Goal: Transaction & Acquisition: Purchase product/service

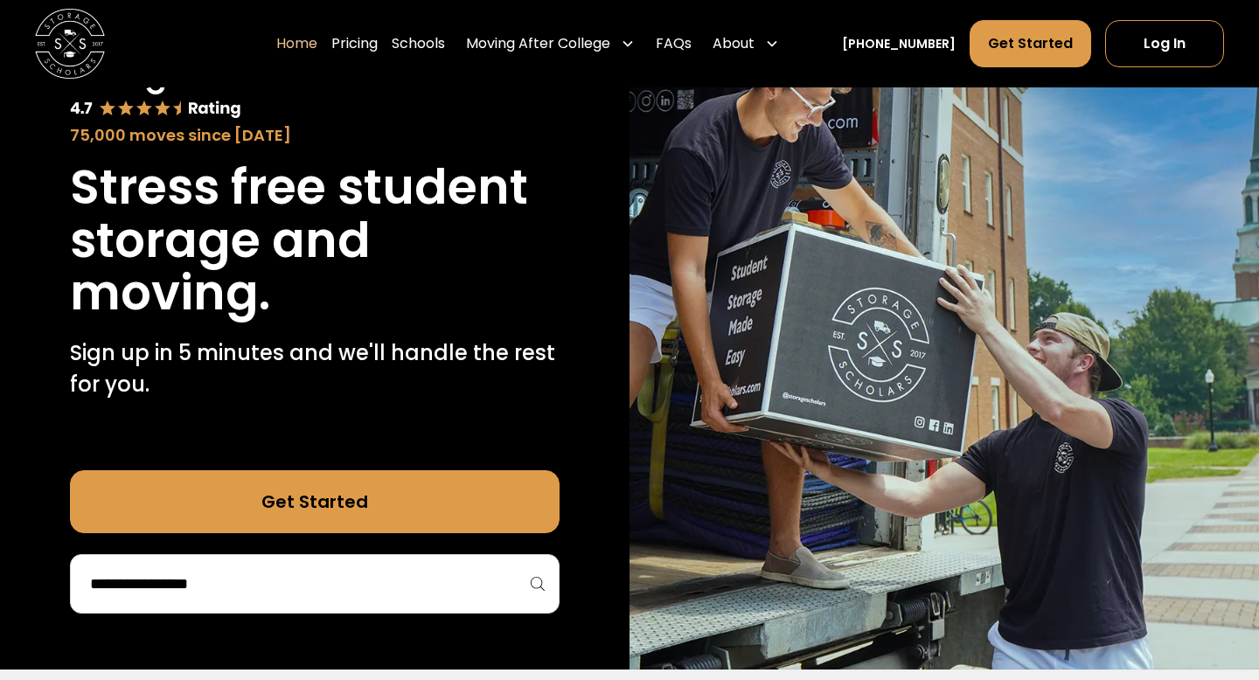
scroll to position [148, 0]
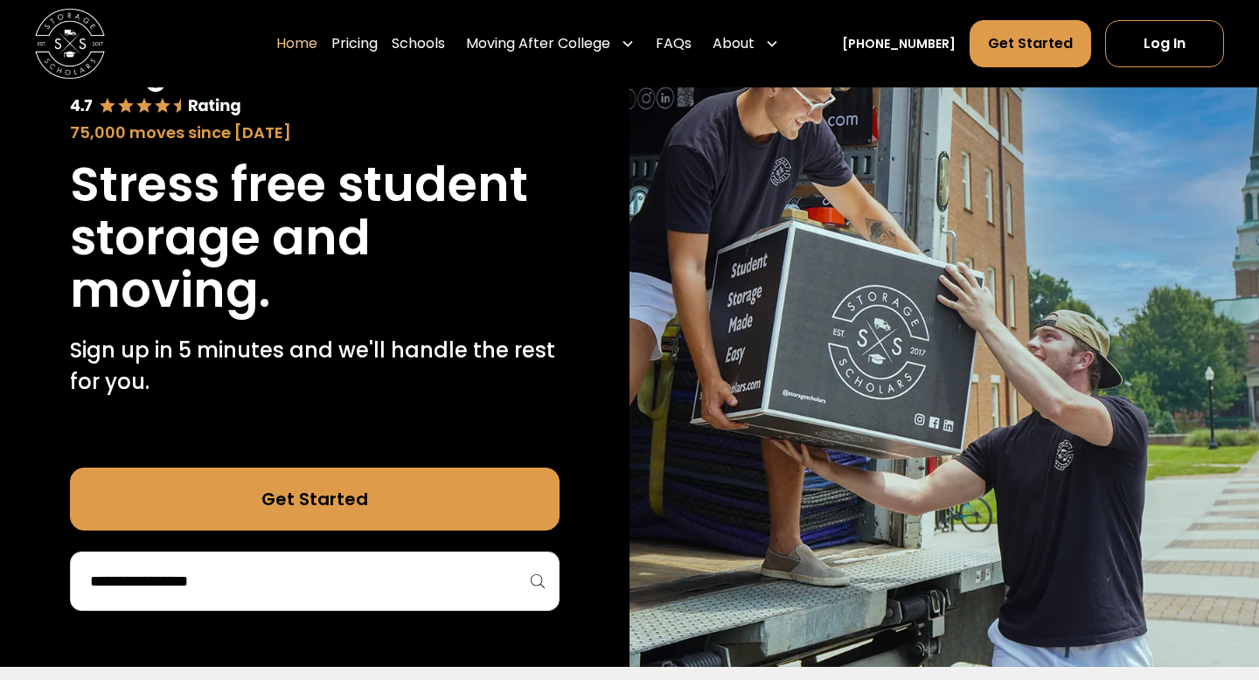
click at [375, 501] on link "Get Started" at bounding box center [315, 499] width 490 height 63
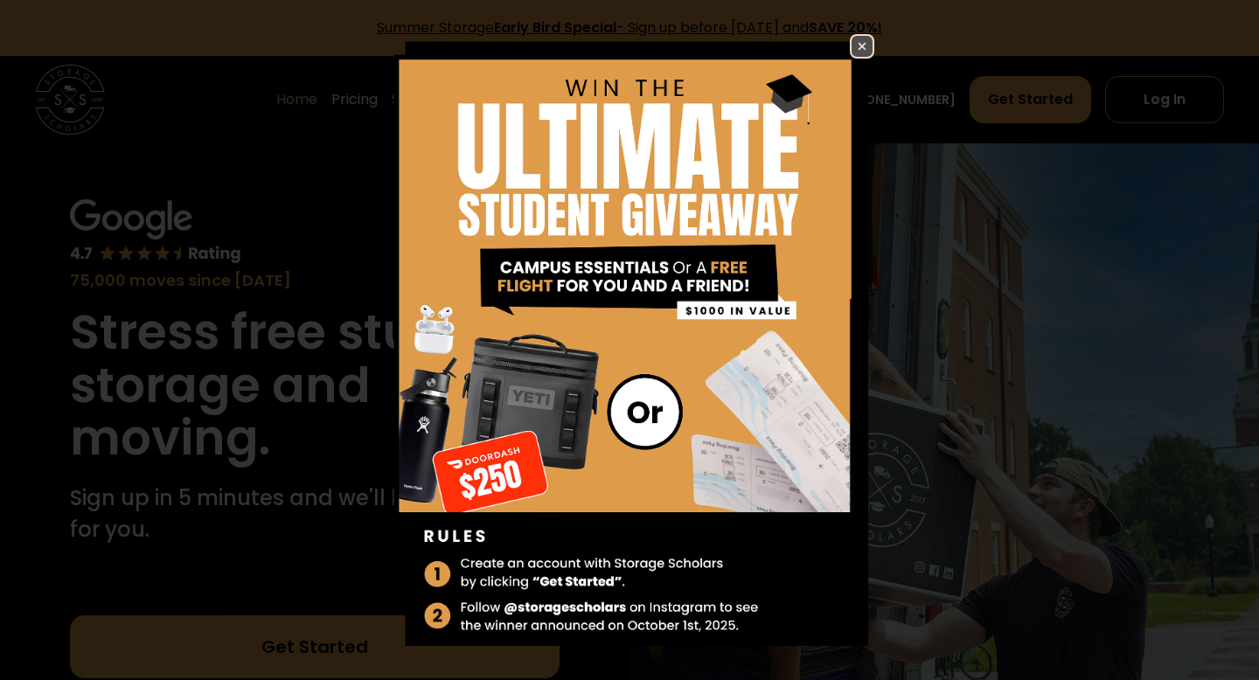
click at [861, 44] on img at bounding box center [862, 46] width 21 height 21
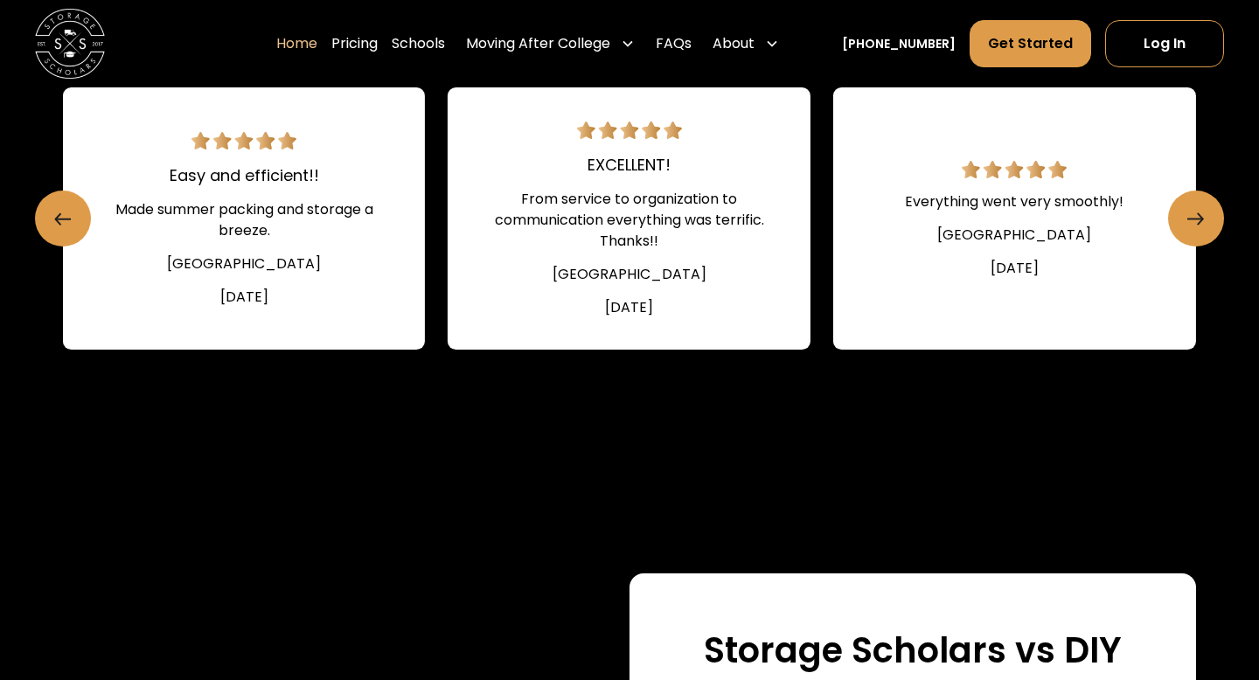
scroll to position [2530, 0]
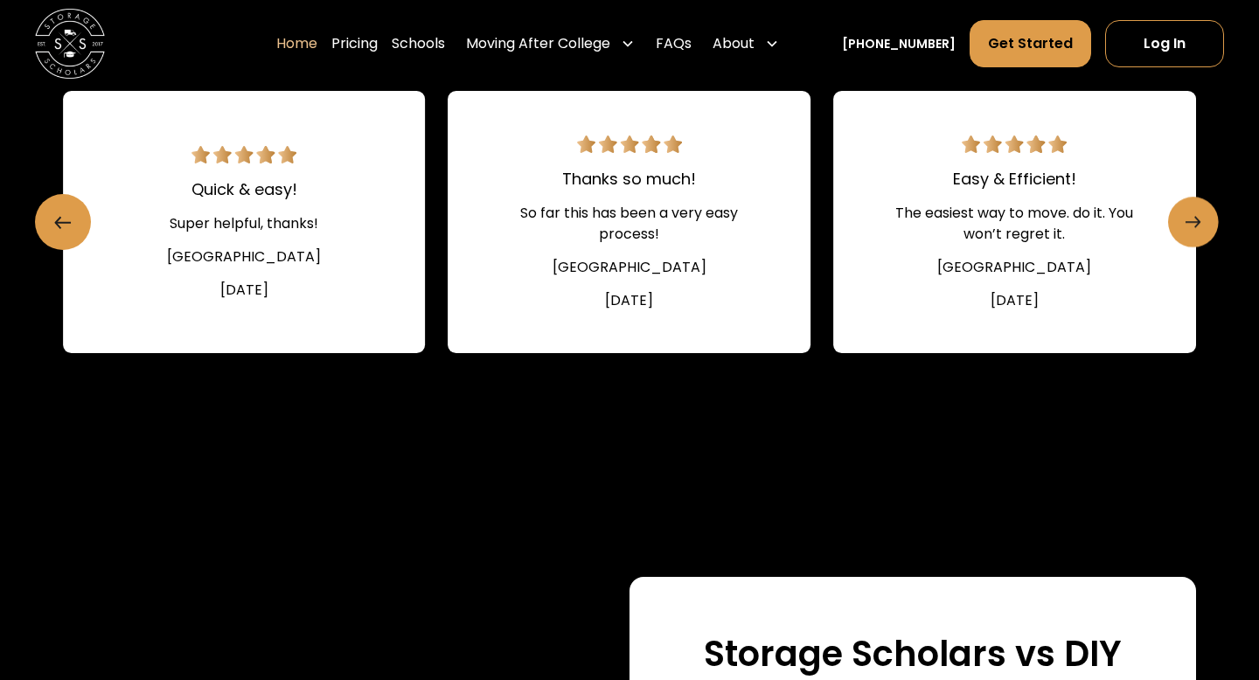
click at [1181, 209] on link "Next slide" at bounding box center [1193, 222] width 51 height 51
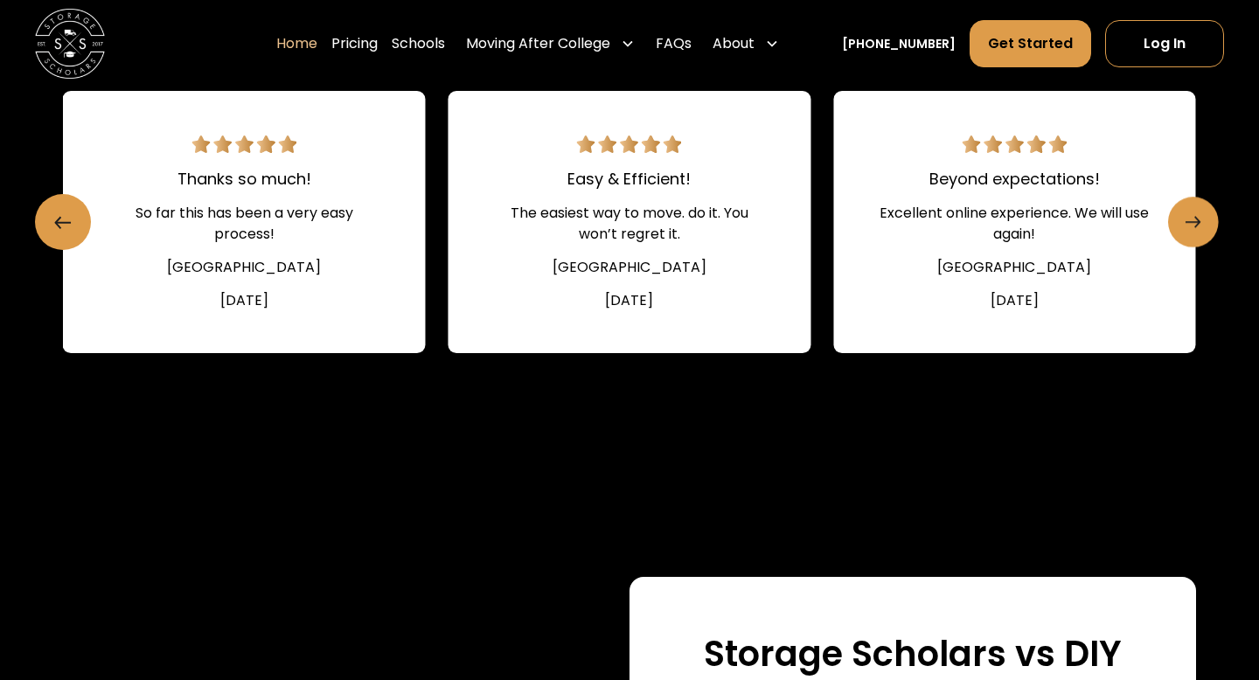
click at [1196, 219] on icon "Next slide" at bounding box center [1197, 222] width 4 height 10
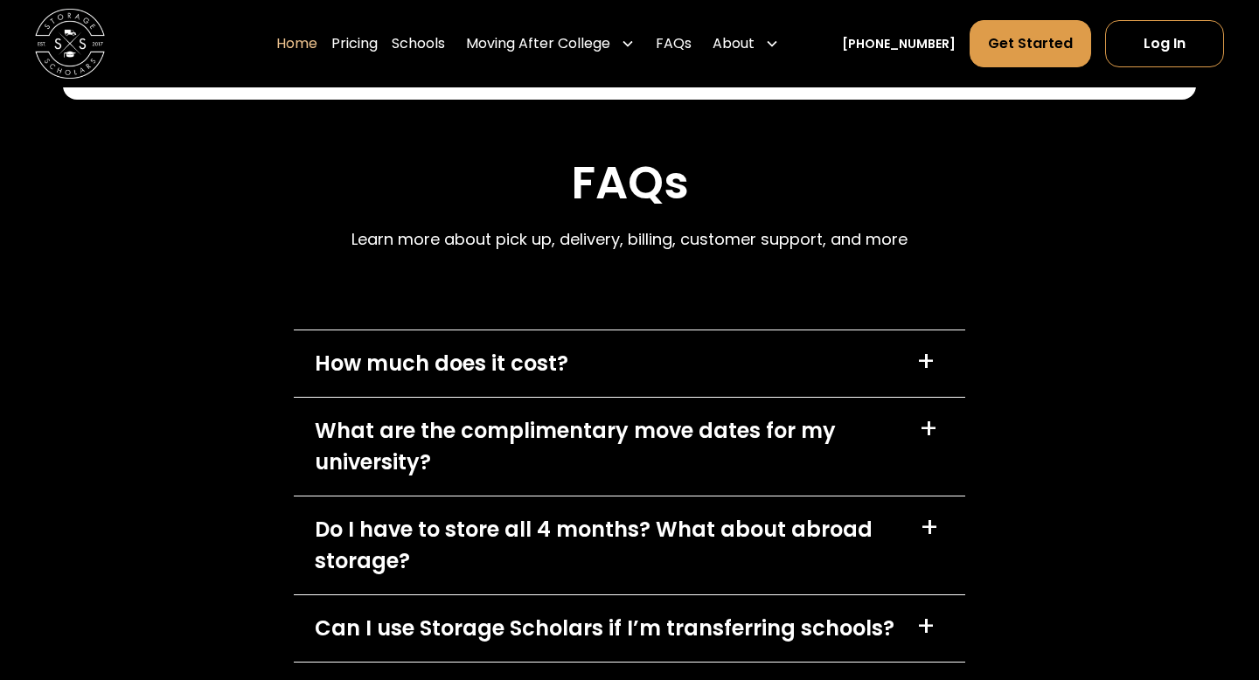
scroll to position [4776, 0]
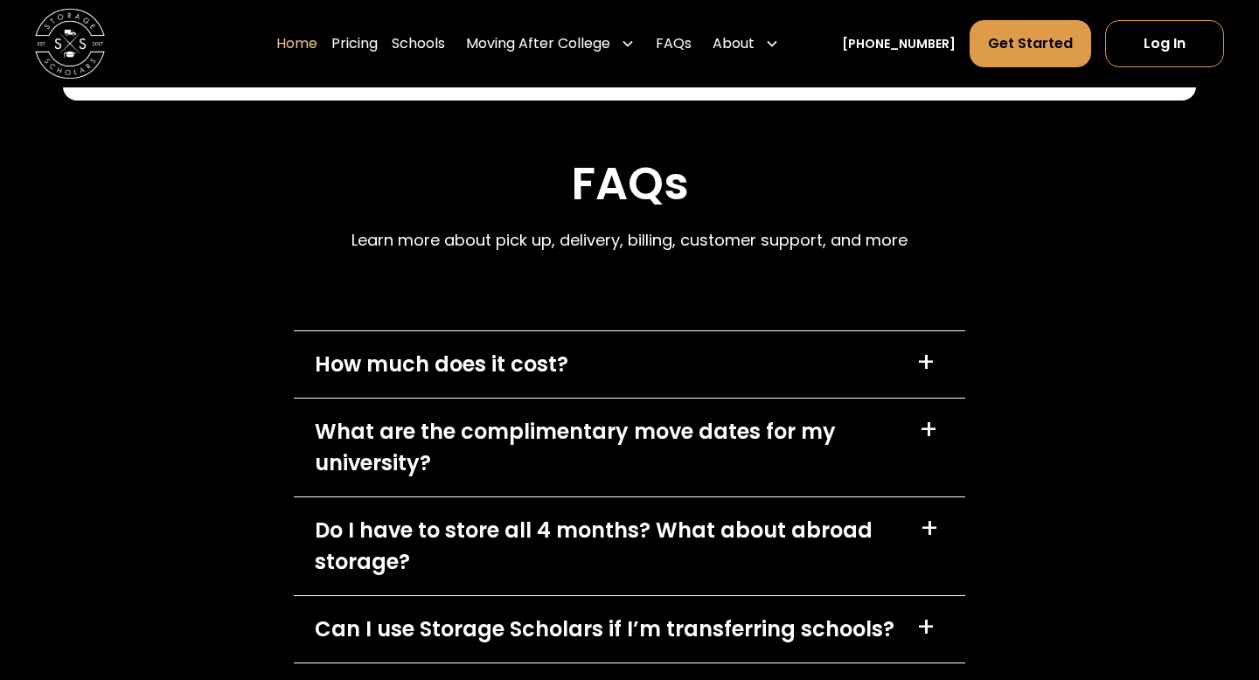
click at [888, 364] on div "How much does it cost? +" at bounding box center [630, 364] width 672 height 66
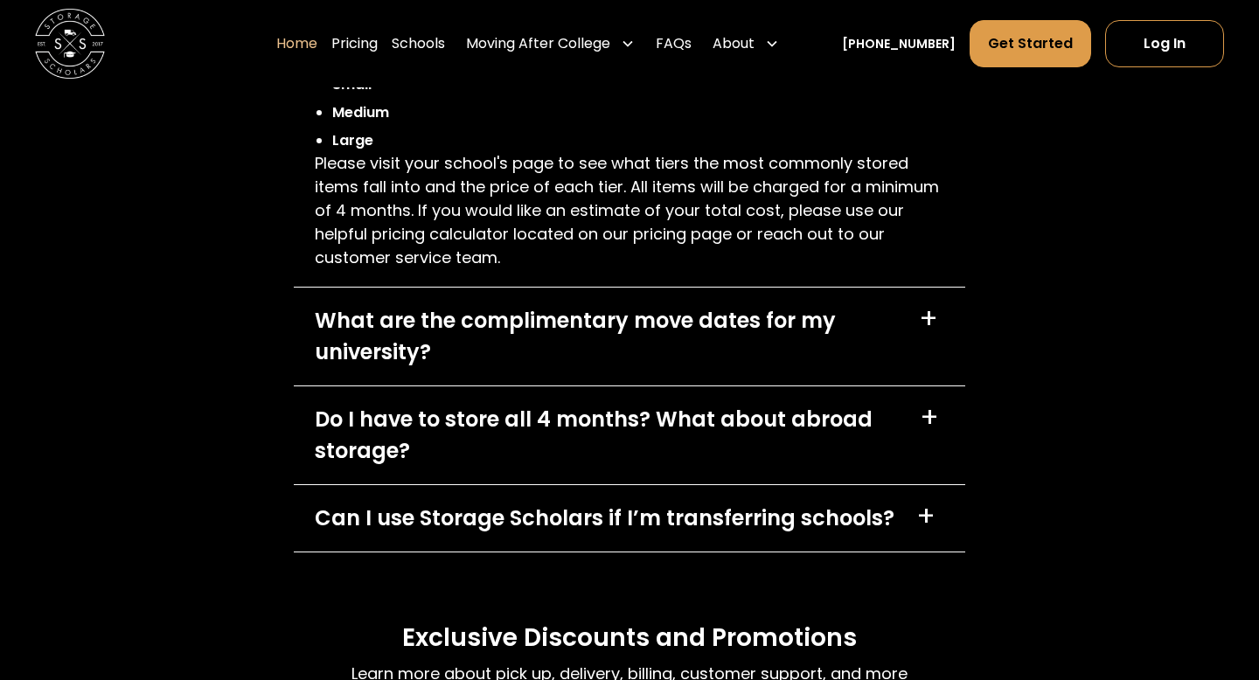
scroll to position [5158, 0]
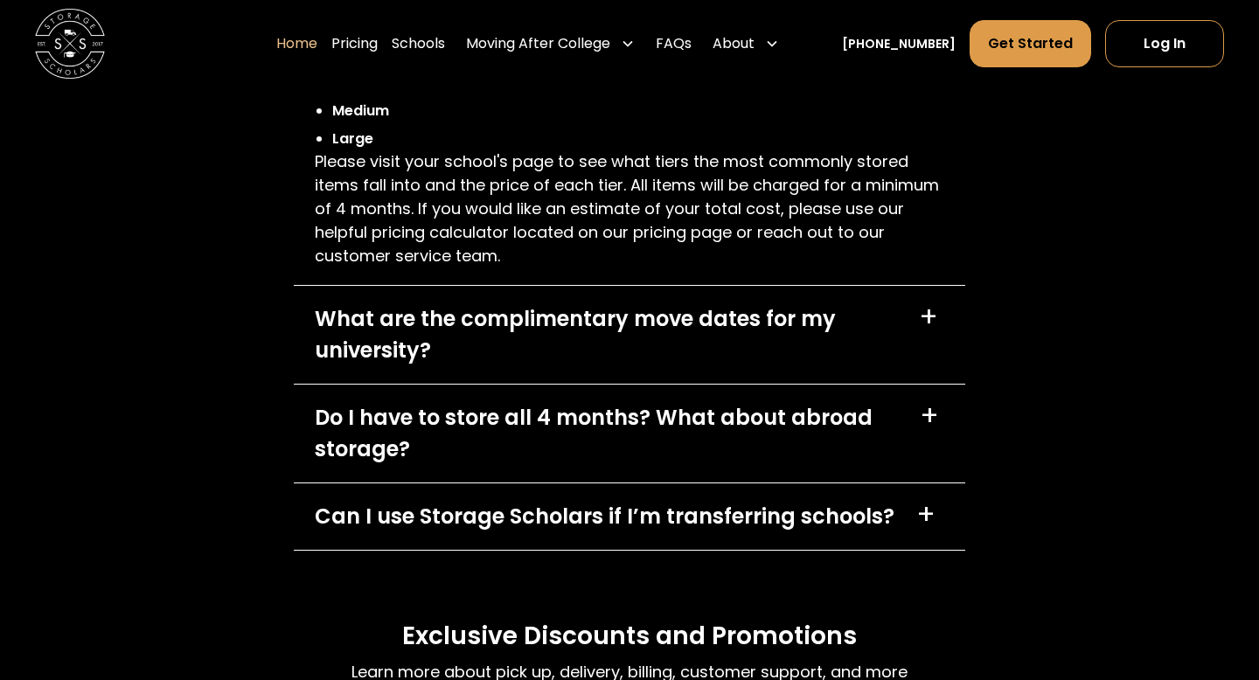
click at [882, 416] on div "Do I have to store all 4 months? What about abroad storage?" at bounding box center [607, 433] width 584 height 63
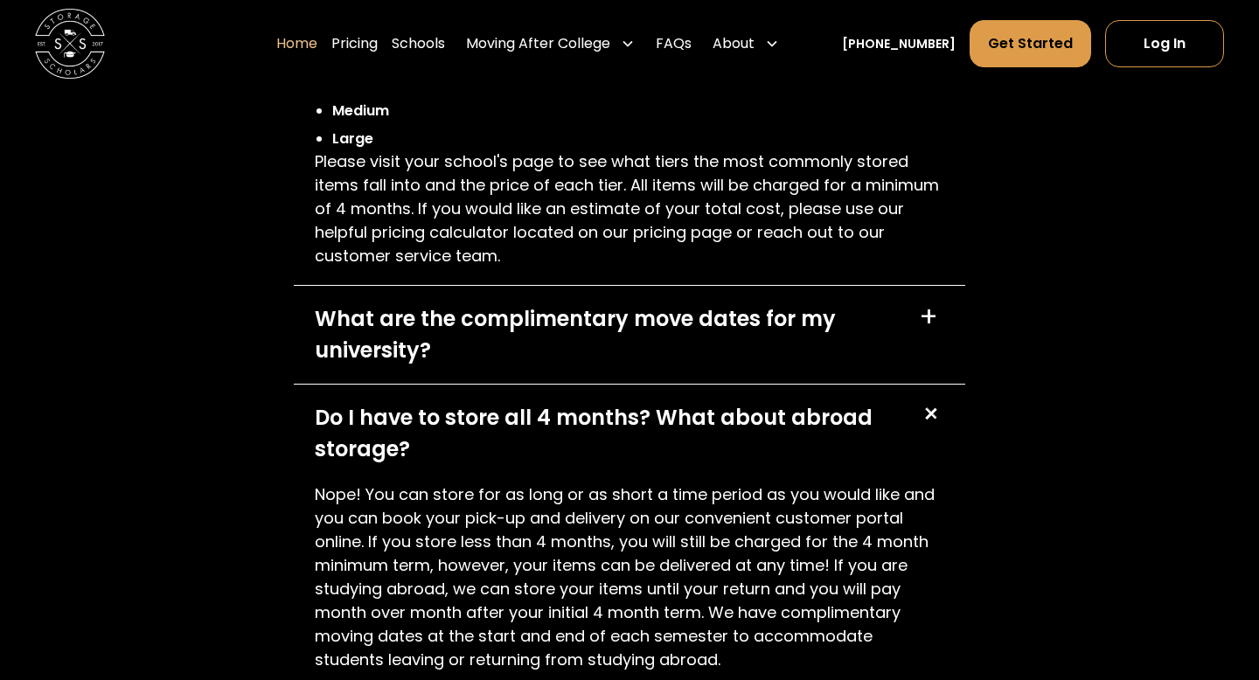
click at [900, 301] on div "What are the complimentary move dates for my university? +" at bounding box center [630, 335] width 672 height 98
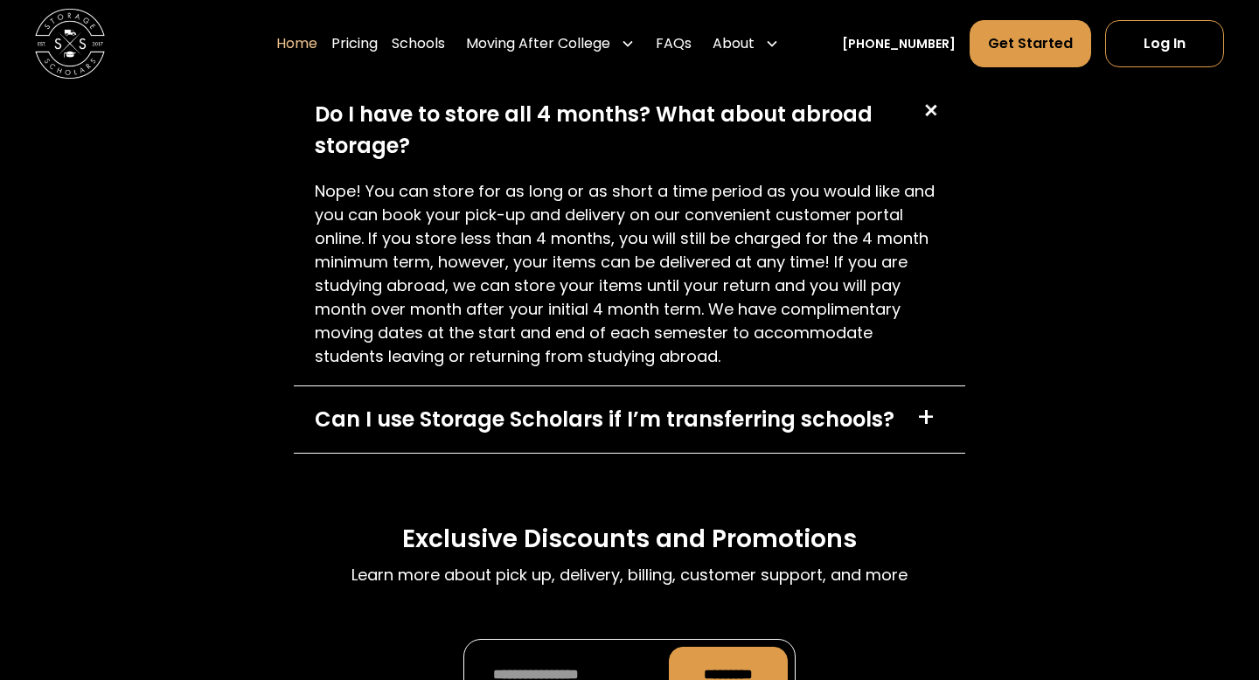
scroll to position [5575, 0]
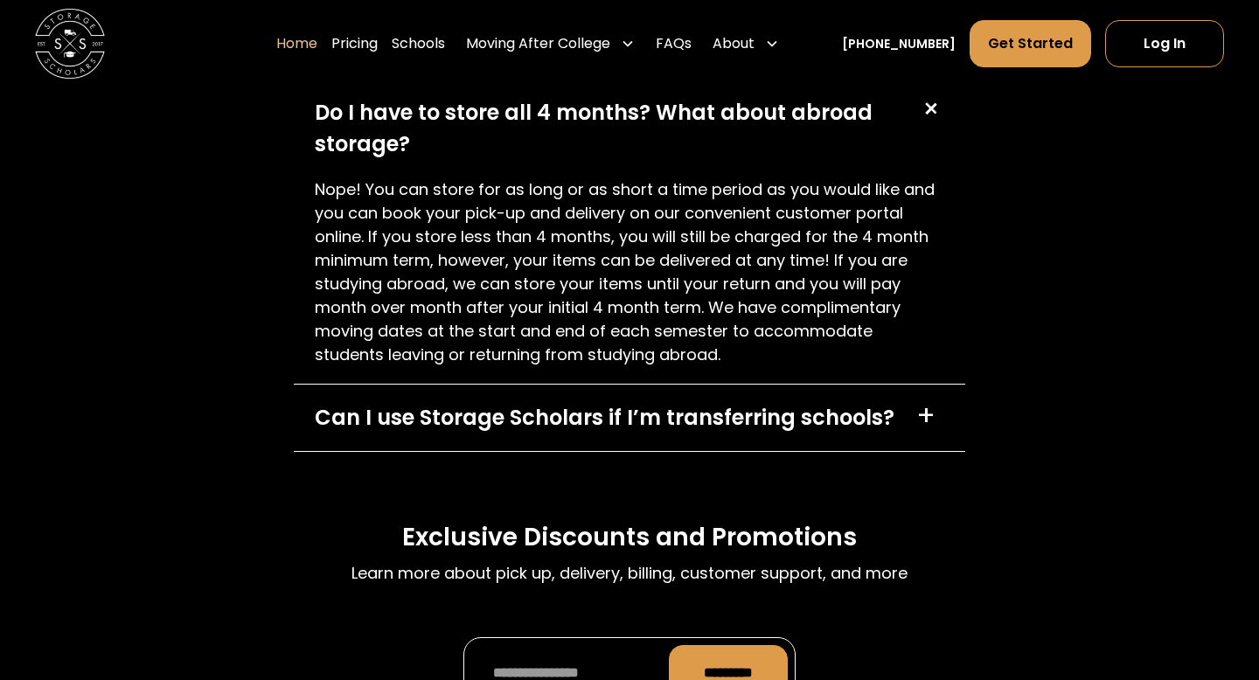
click at [892, 421] on div "Can I use Storage Scholars if I’m transferring schools? +" at bounding box center [630, 418] width 672 height 66
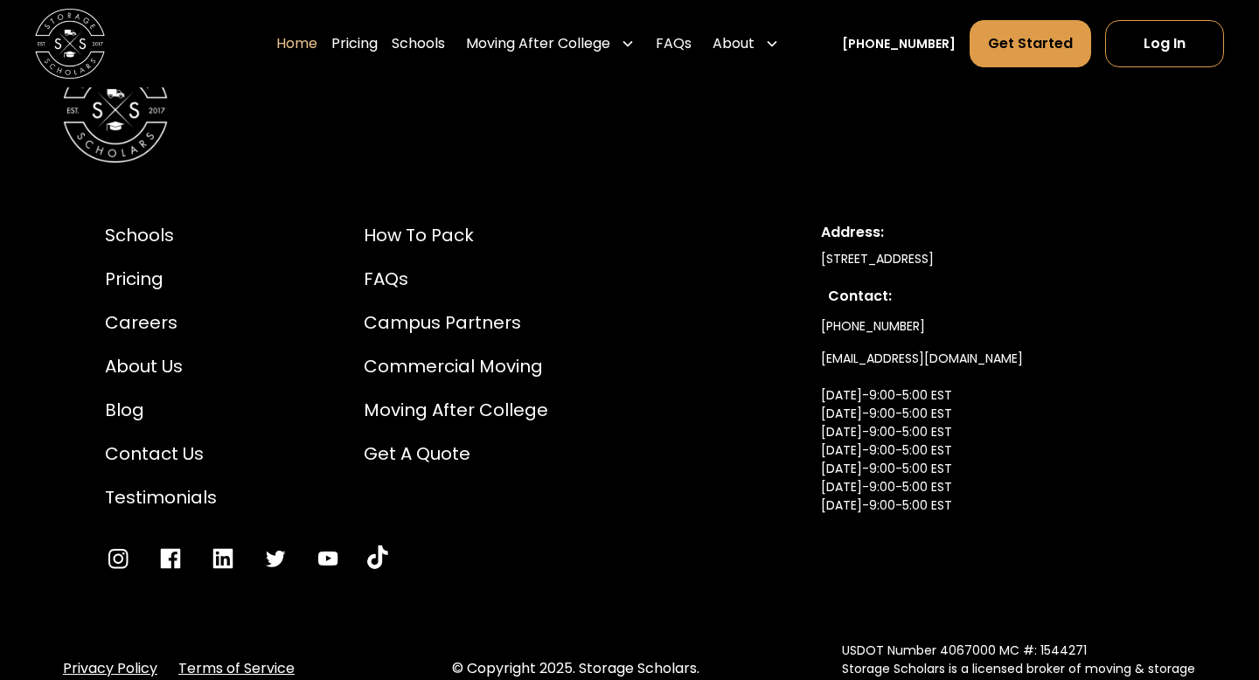
scroll to position [6395, 0]
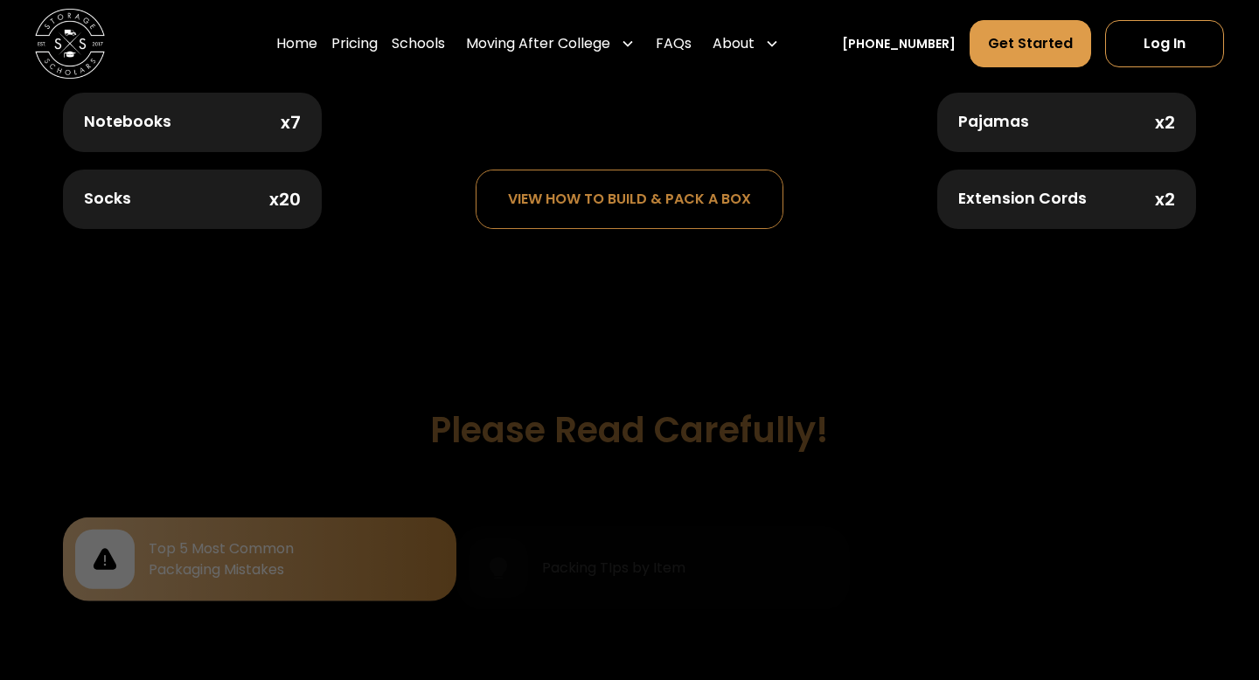
scroll to position [1278, 0]
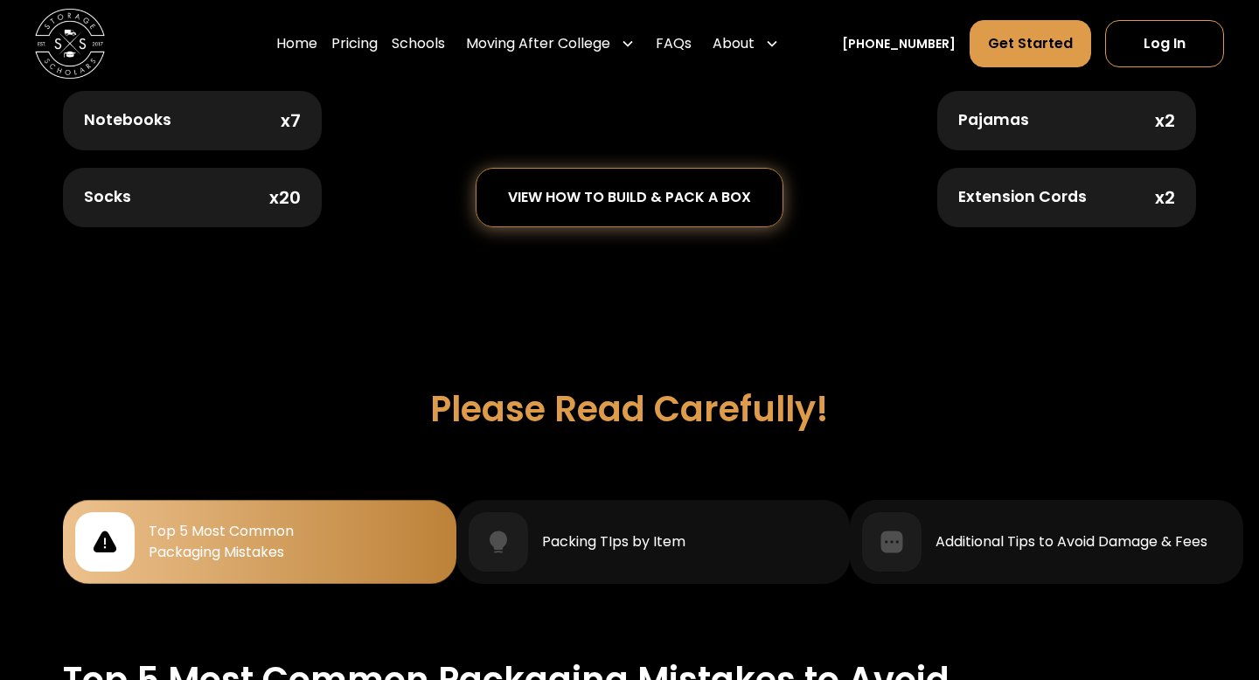
click at [519, 190] on div "view how to build & pack a box" at bounding box center [629, 198] width 243 height 16
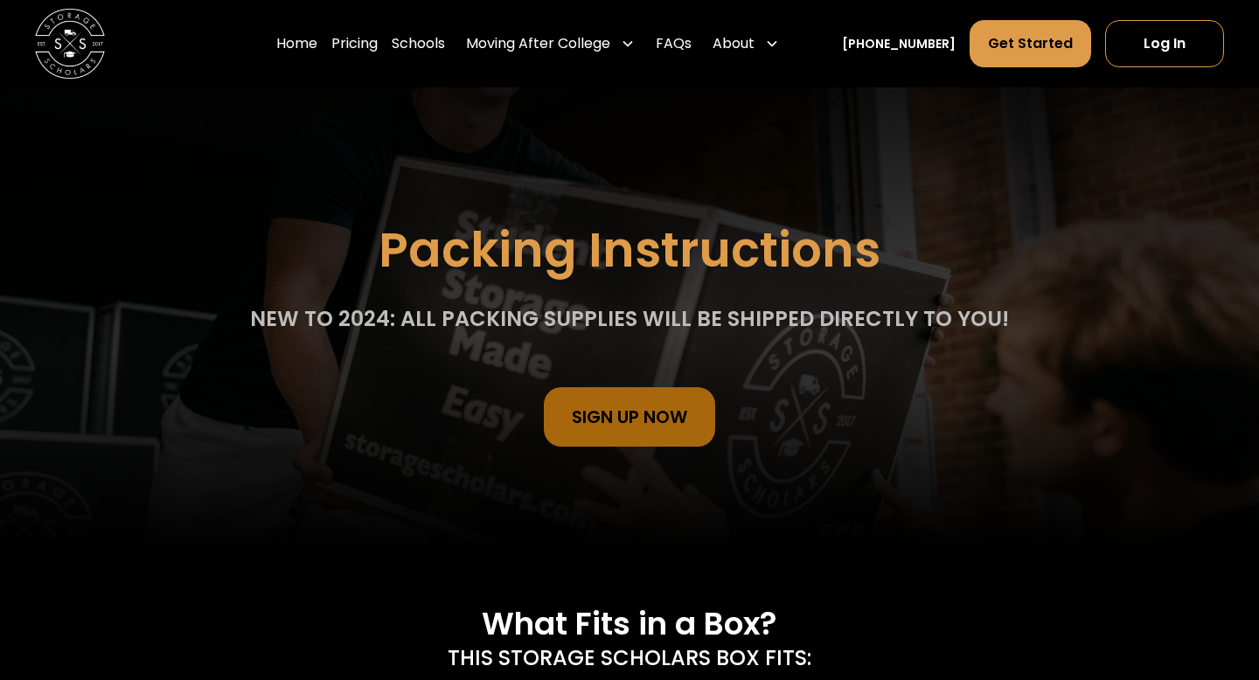
scroll to position [0, 0]
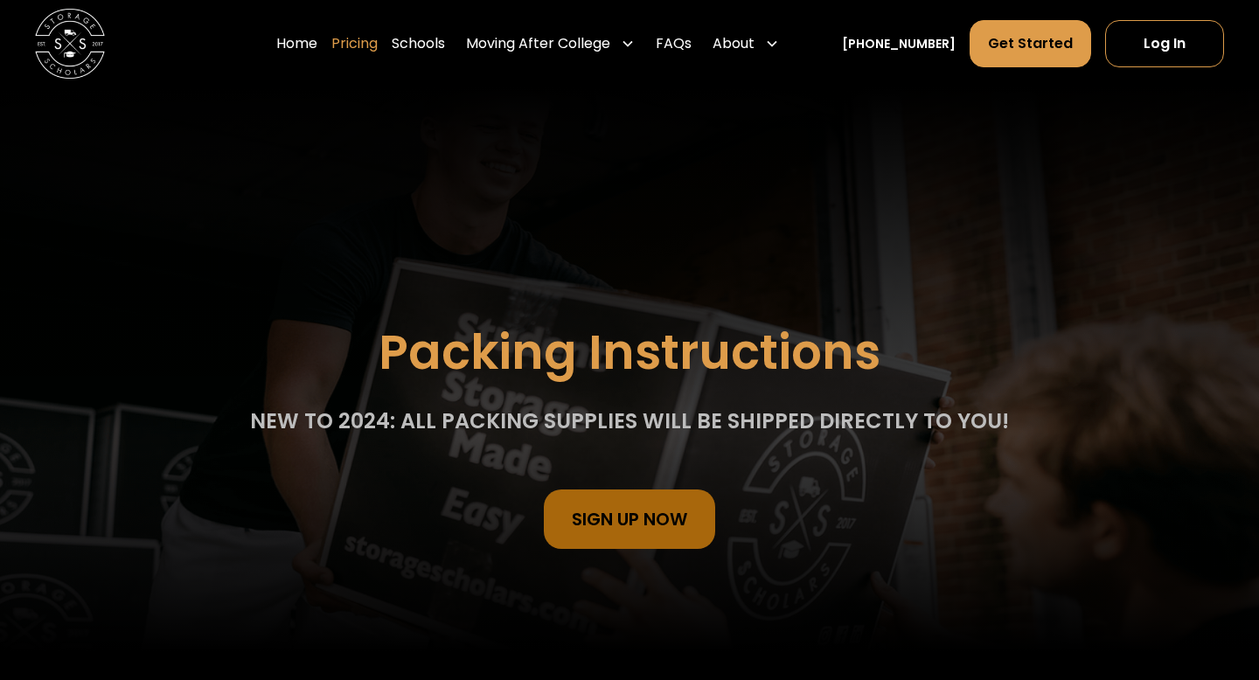
click at [375, 49] on link "Pricing" at bounding box center [354, 43] width 46 height 49
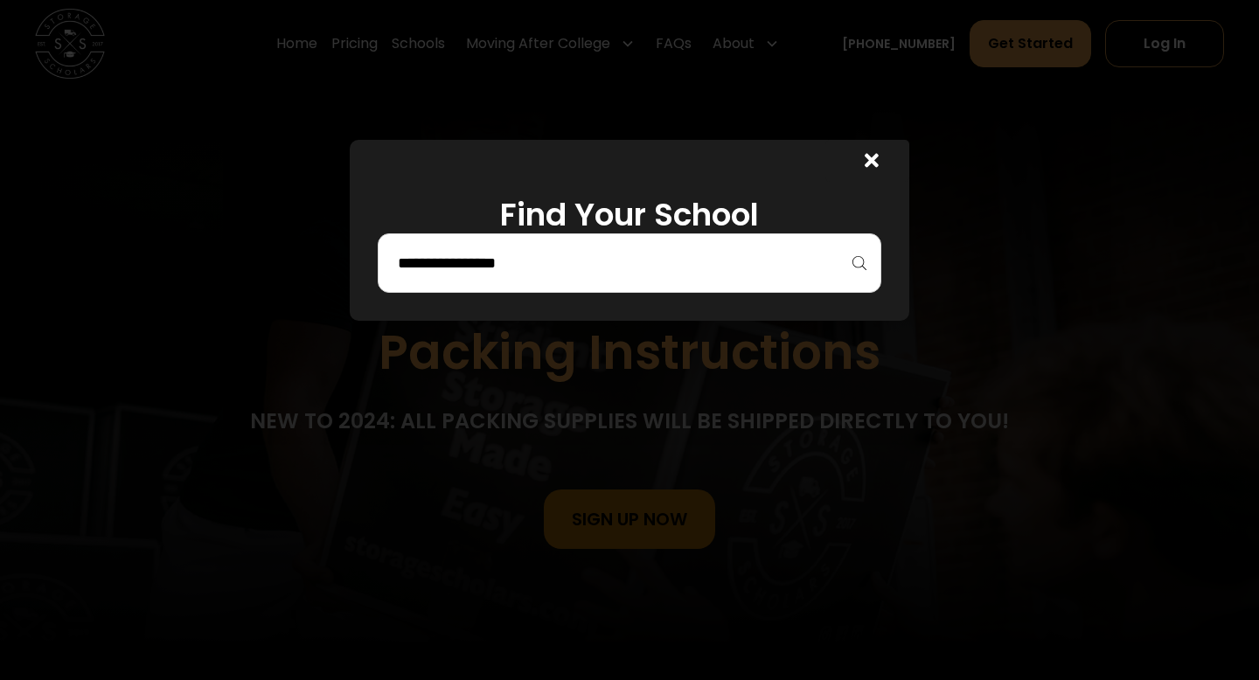
click at [494, 268] on input "search" at bounding box center [629, 263] width 467 height 30
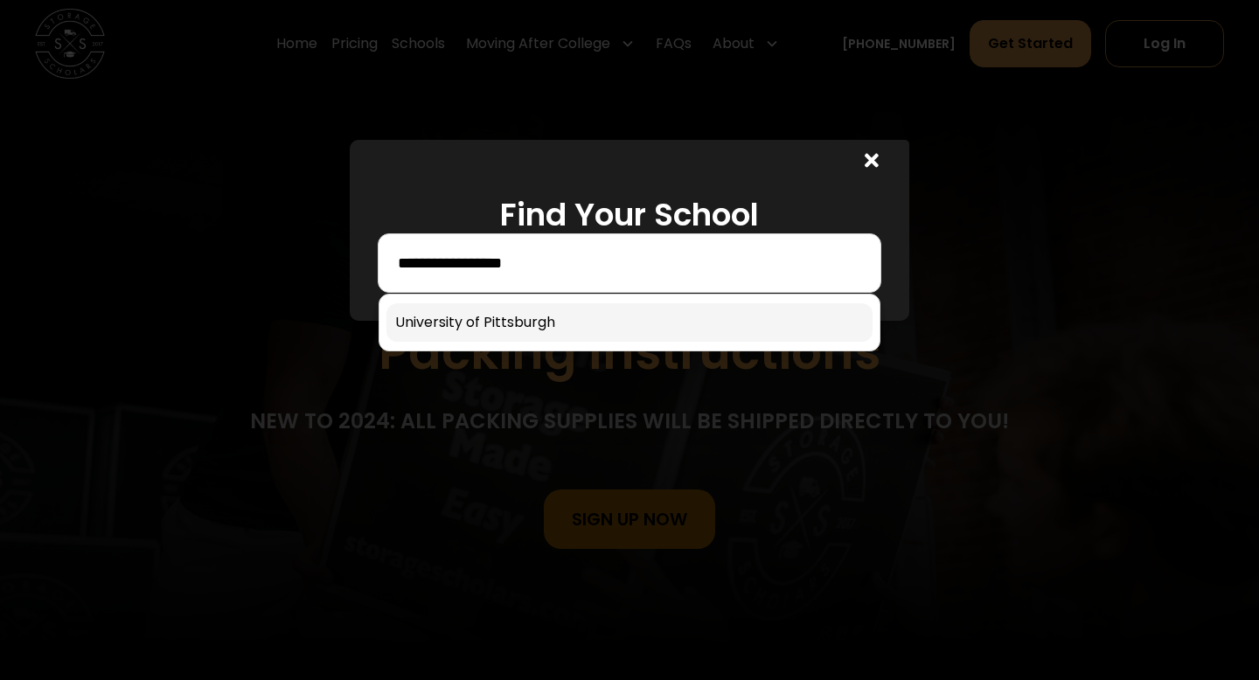
type input "**********"
click at [498, 327] on link at bounding box center [630, 322] width 486 height 38
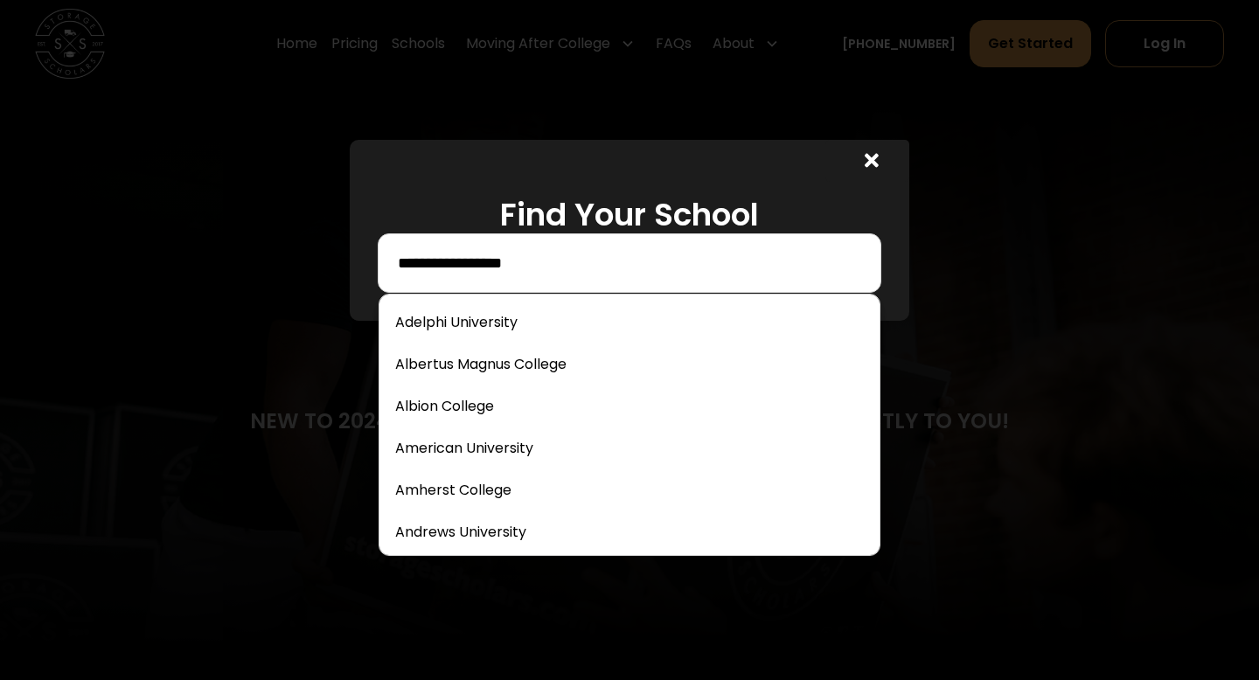
click at [554, 268] on input "**********" at bounding box center [629, 263] width 467 height 30
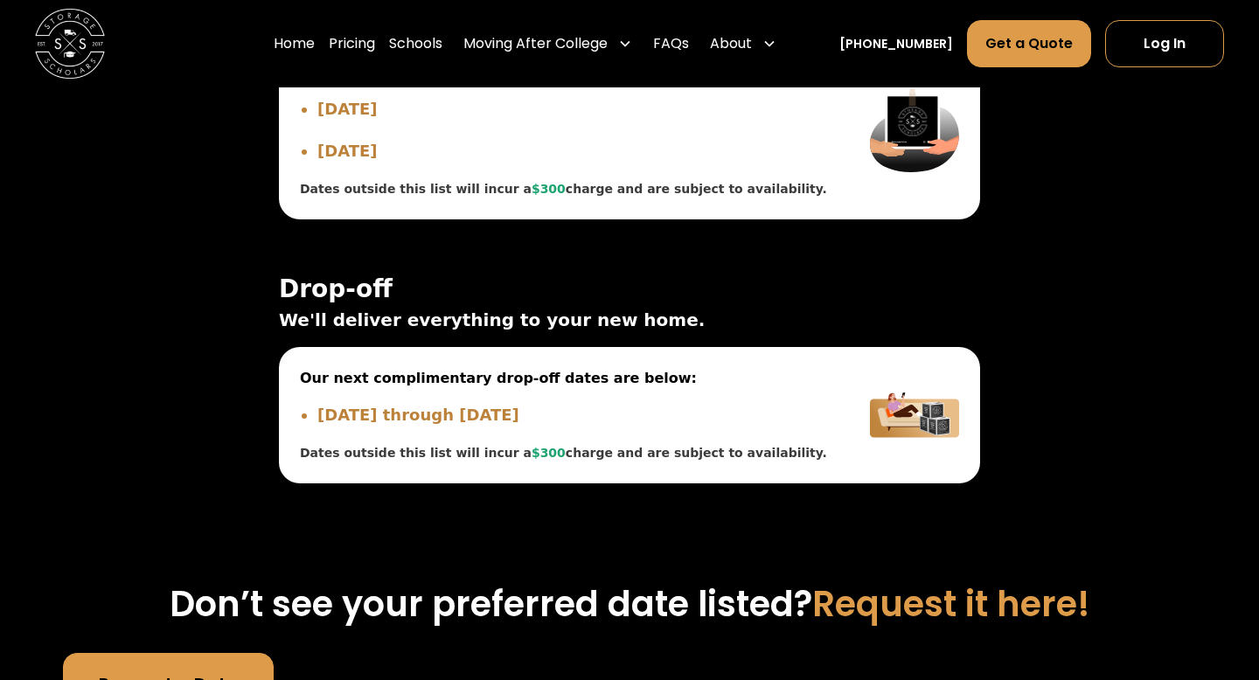
scroll to position [5868, 0]
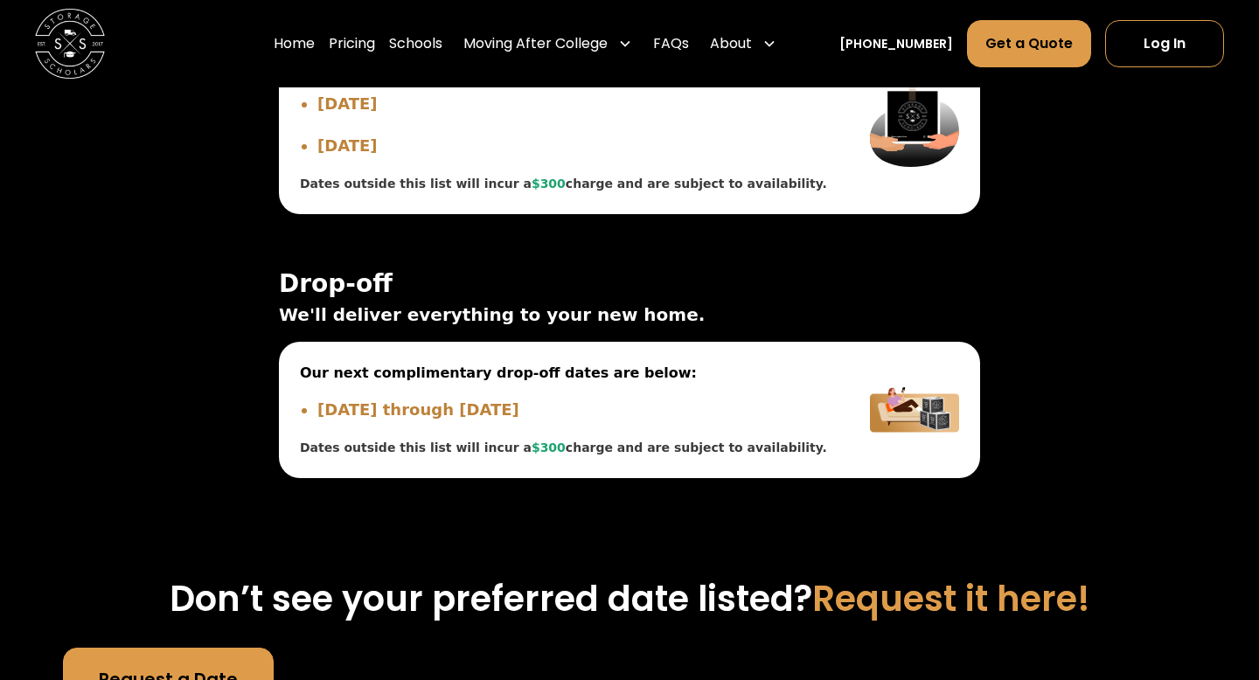
click at [661, 550] on div "On Campus Off Campus Pick-up ☀️ Summer Pick-up Dates ☀️ Lock your items in your…" at bounding box center [629, 232] width 1133 height 635
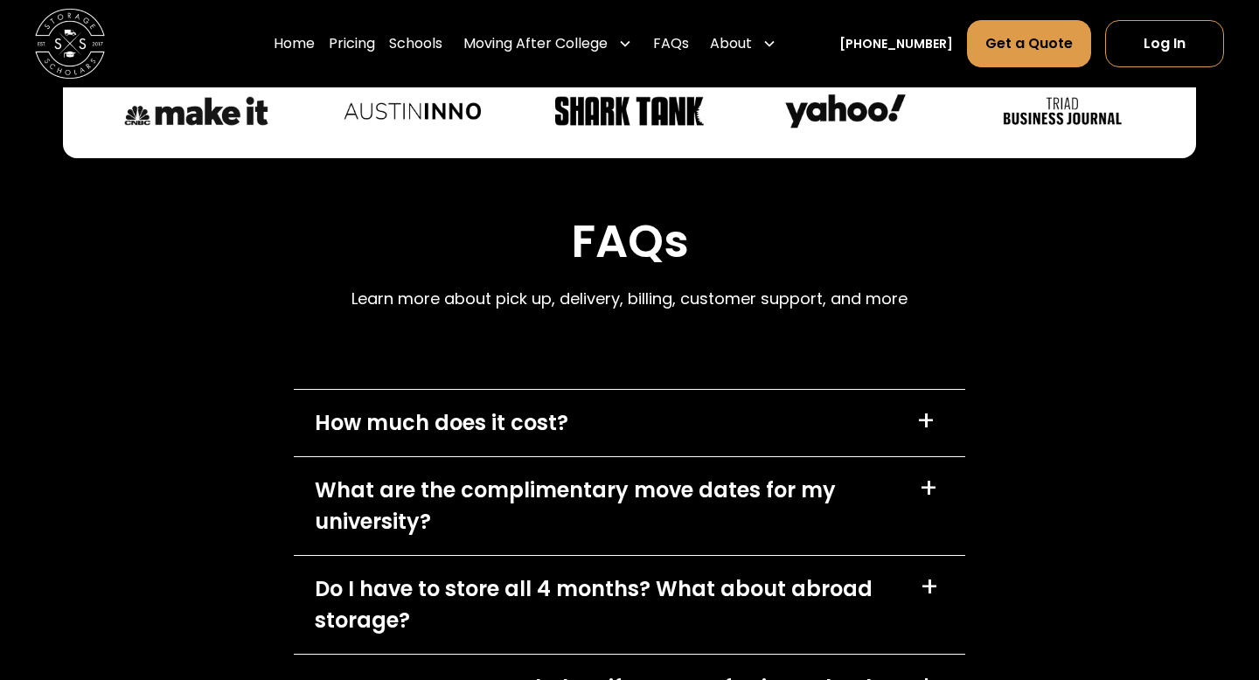
scroll to position [7302, 0]
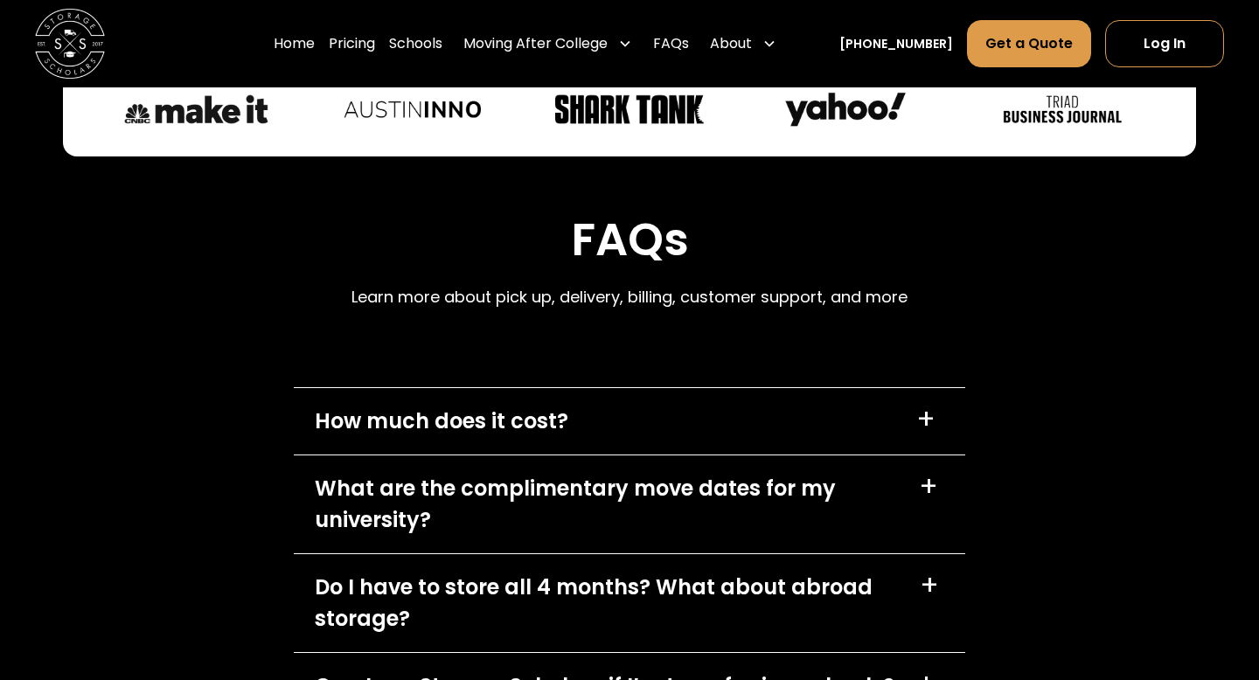
click at [657, 455] on div "How much does it cost? +" at bounding box center [630, 421] width 672 height 66
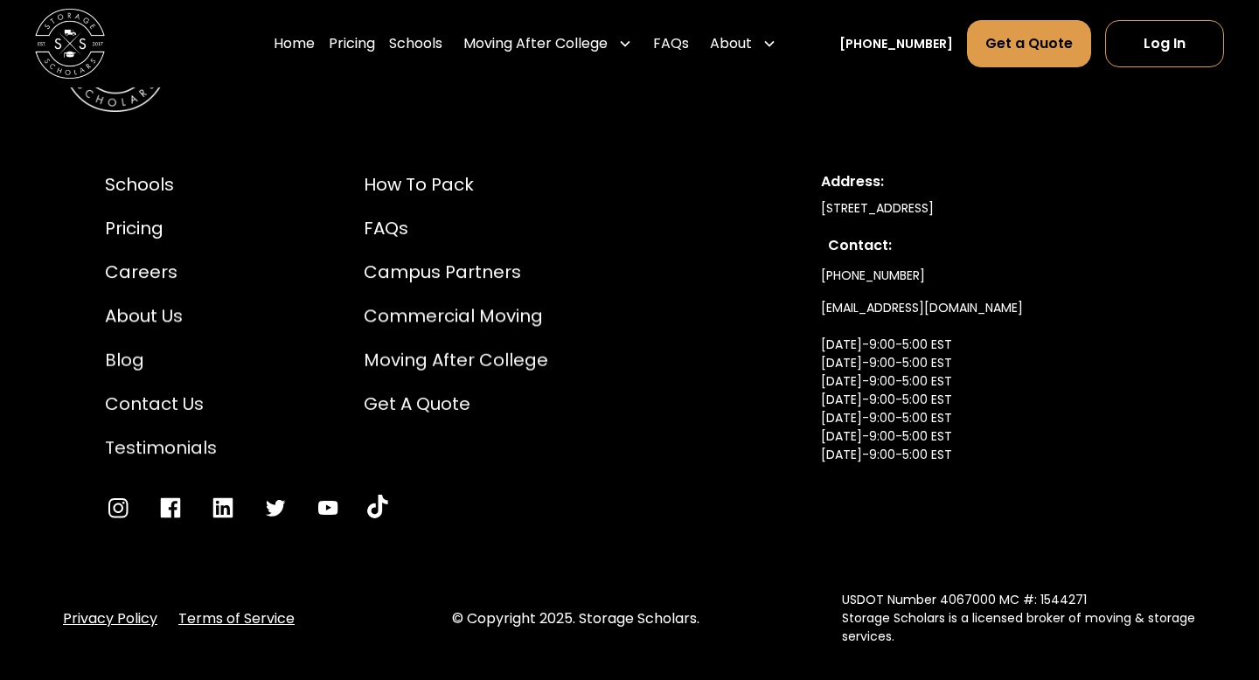
scroll to position [8859, 0]
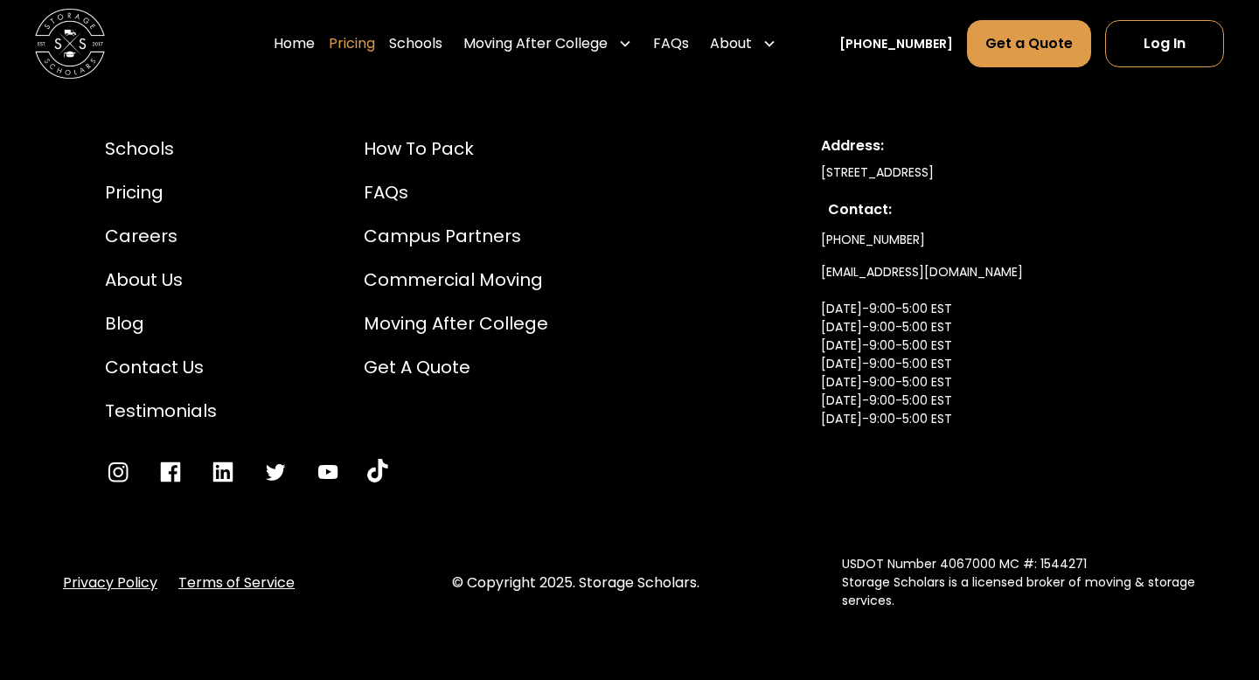
click at [375, 49] on link "Pricing" at bounding box center [352, 43] width 46 height 49
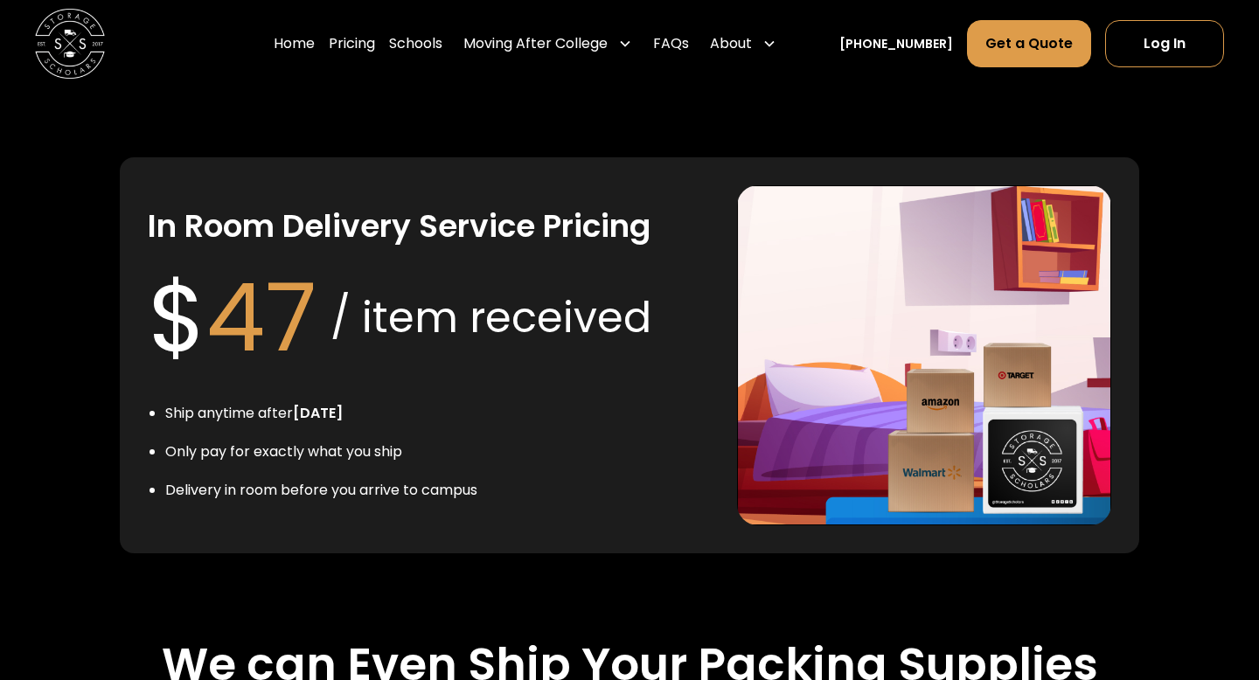
scroll to position [3190, 0]
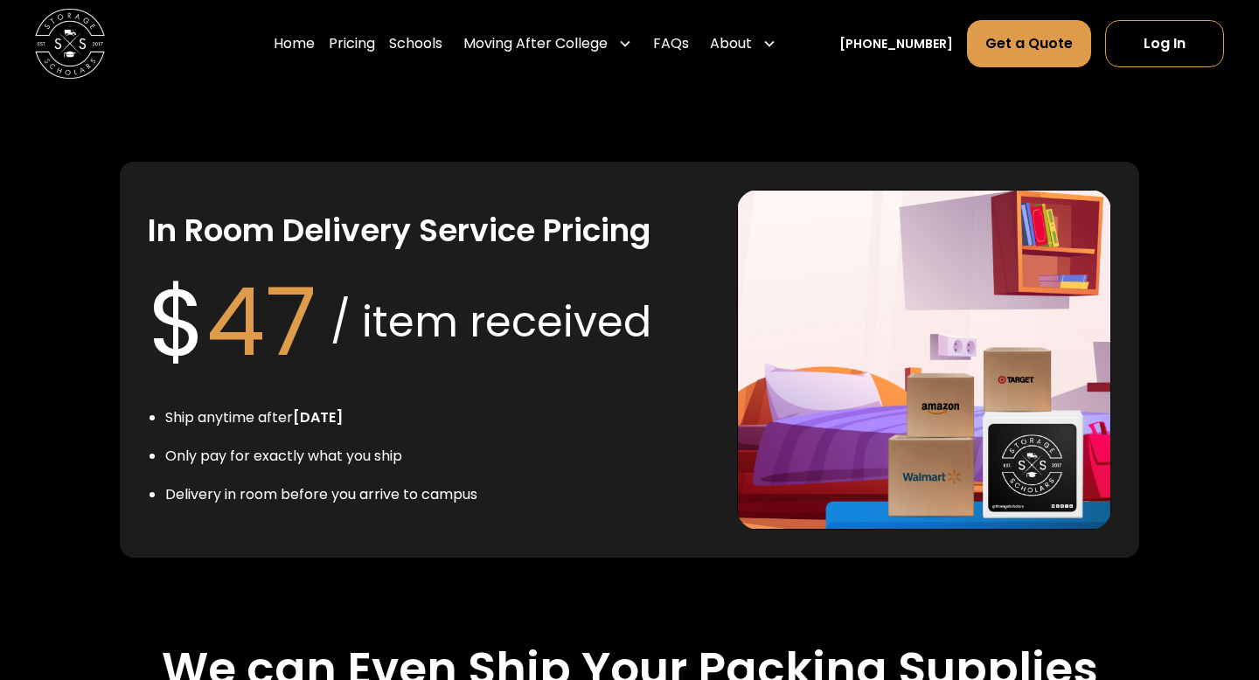
click at [317, 252] on h3 "In Room Delivery Service Pricing" at bounding box center [399, 231] width 503 height 41
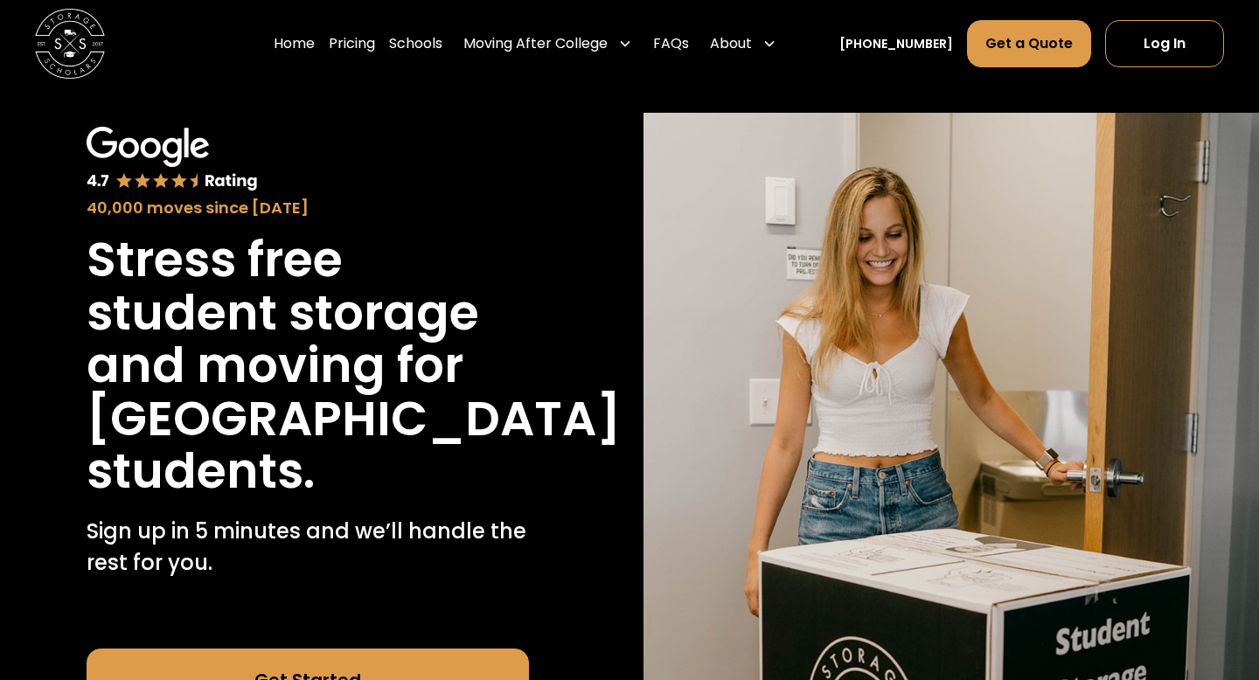
scroll to position [0, 0]
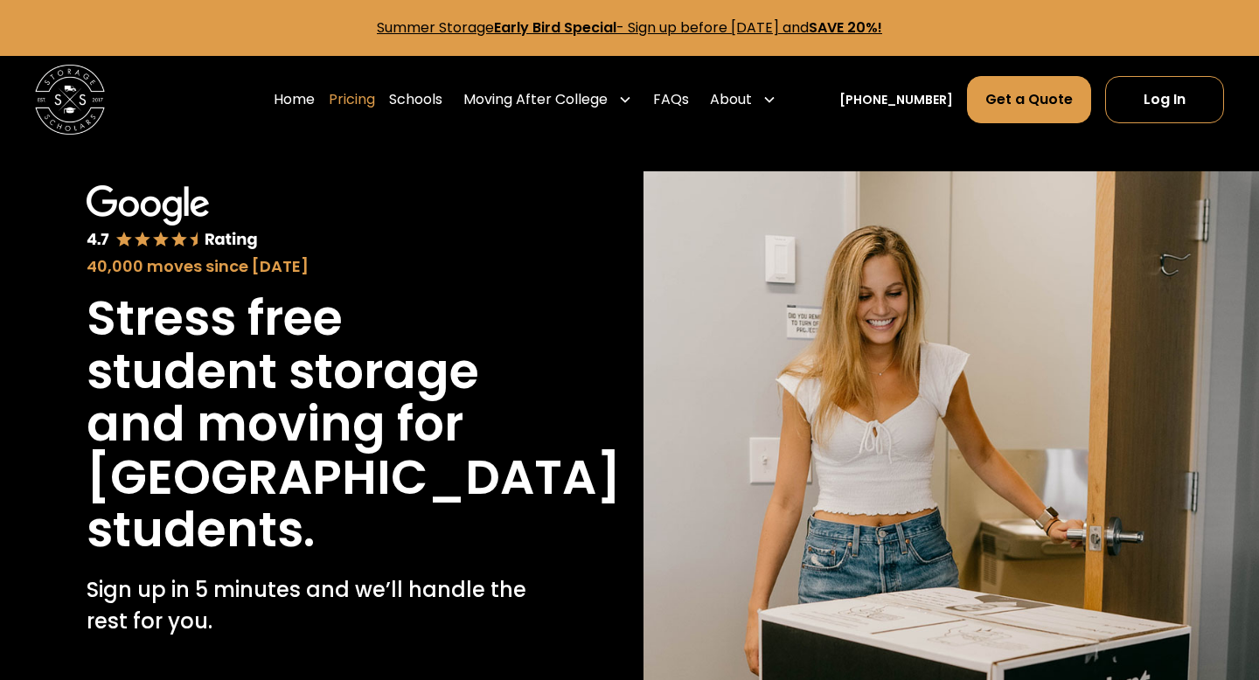
click at [365, 103] on link "Pricing" at bounding box center [352, 99] width 46 height 49
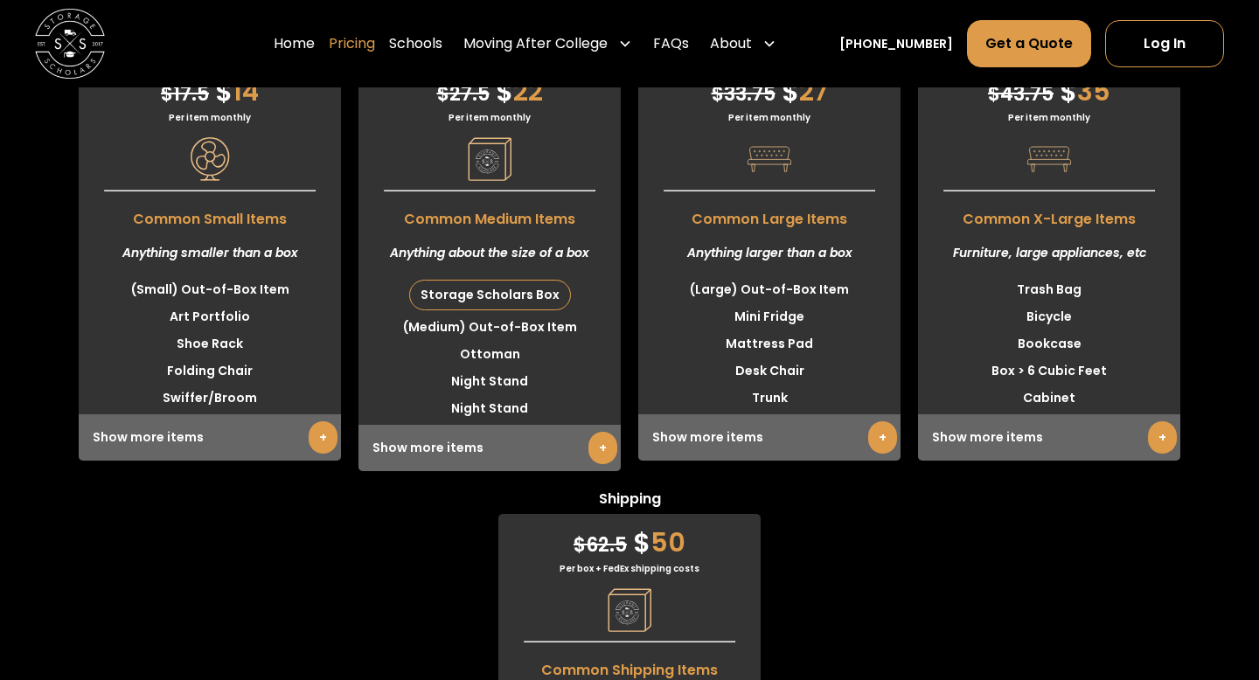
scroll to position [4377, 0]
